Goal: Navigation & Orientation: Find specific page/section

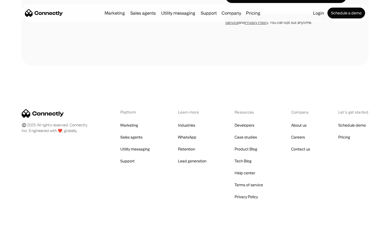
scroll to position [916, 0]
